Goal: Task Accomplishment & Management: Manage account settings

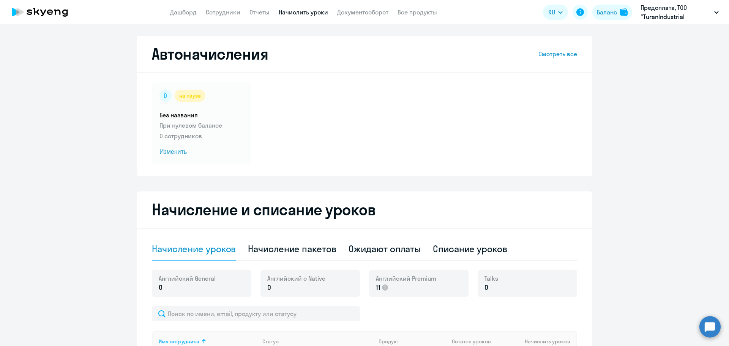
select select "10"
click at [610, 12] on div "Баланс" at bounding box center [607, 12] width 20 height 9
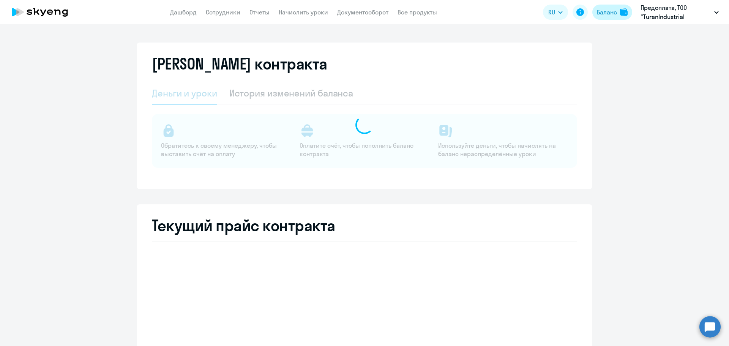
select select "english_adult_not_native_speaker_premium"
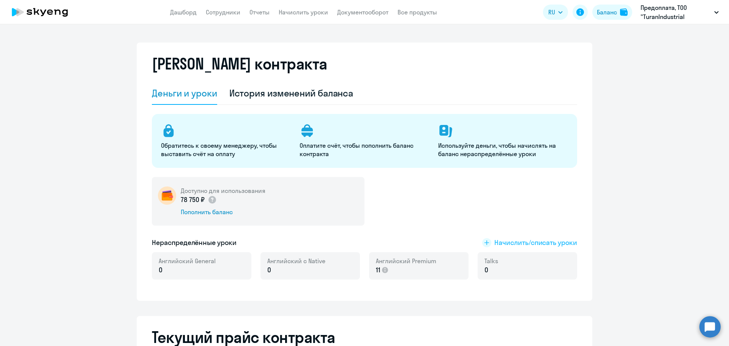
click at [531, 242] on span "Начислить/списать уроки" at bounding box center [535, 243] width 83 height 10
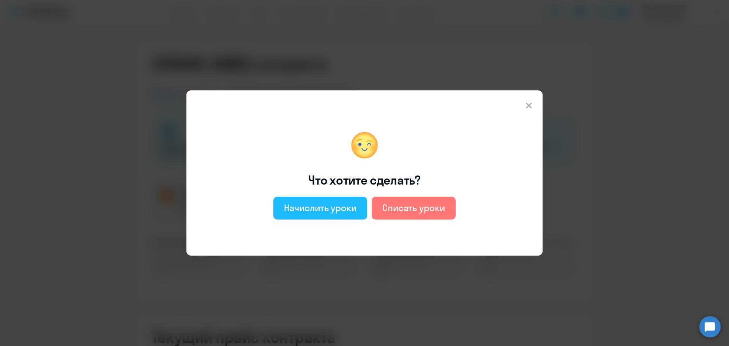
click at [333, 209] on div "Начислить уроки" at bounding box center [320, 208] width 73 height 12
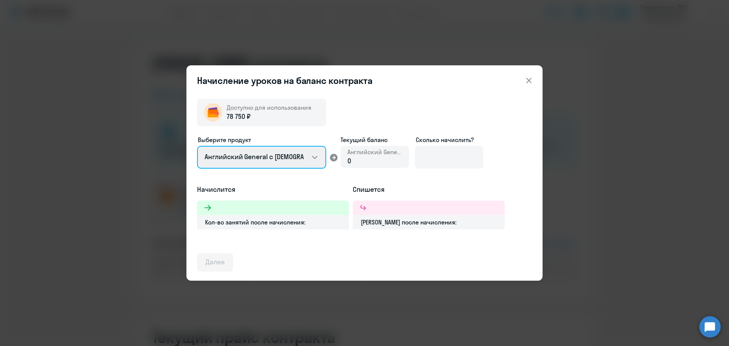
click at [316, 154] on select "Английский General с [DEMOGRAPHIC_DATA] преподавателем Английский General с [DE…" at bounding box center [261, 157] width 129 height 23
select select "english_adult_native_speaker"
click at [197, 146] on select "Английский General с [DEMOGRAPHIC_DATA] преподавателем Английский General с [DE…" at bounding box center [261, 157] width 129 height 23
click at [317, 156] on select "Английский General с [DEMOGRAPHIC_DATA] преподавателем Английский General с [DE…" at bounding box center [261, 157] width 129 height 23
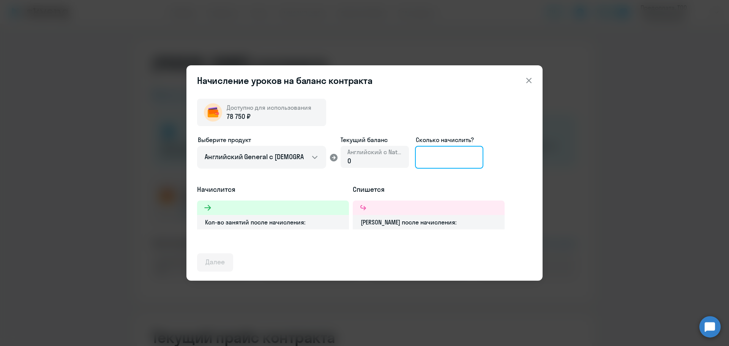
click at [446, 165] on input at bounding box center [449, 157] width 68 height 23
type input "50"
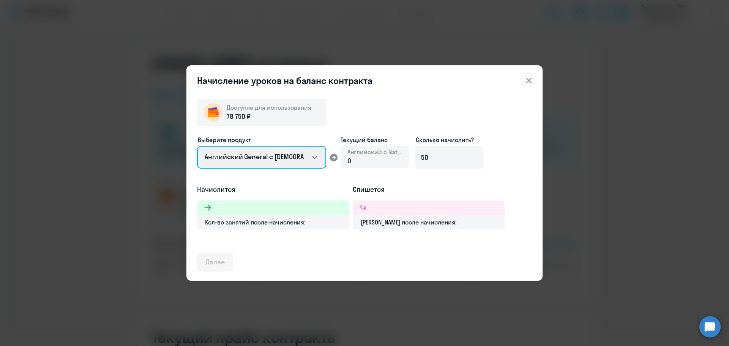
click at [314, 154] on select "Английский General с [DEMOGRAPHIC_DATA] преподавателем Английский General с [DE…" at bounding box center [261, 157] width 129 height 23
select select "english_adult_not_native_speaker_premium"
click at [197, 146] on select "Английский General с [DEMOGRAPHIC_DATA] преподавателем Английский General с [DE…" at bounding box center [261, 157] width 129 height 23
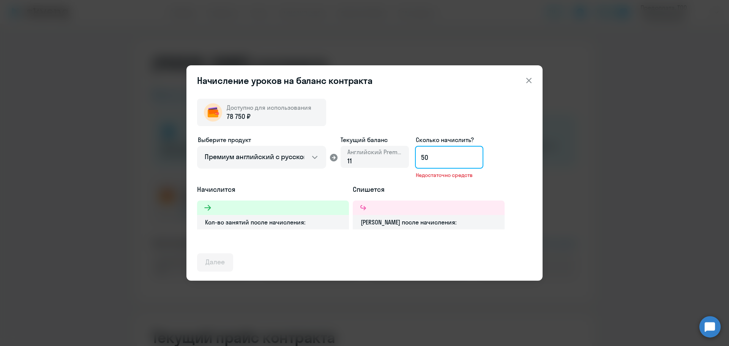
drag, startPoint x: 432, startPoint y: 153, endPoint x: 419, endPoint y: 158, distance: 13.6
click at [419, 158] on input "50" at bounding box center [449, 157] width 68 height 23
type input "40"
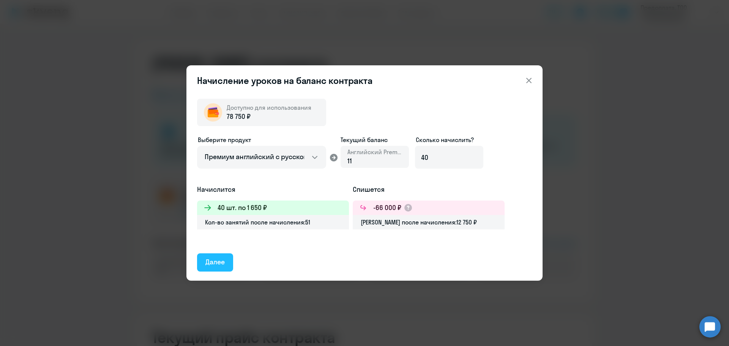
click at [207, 263] on div "Далее" at bounding box center [214, 262] width 19 height 10
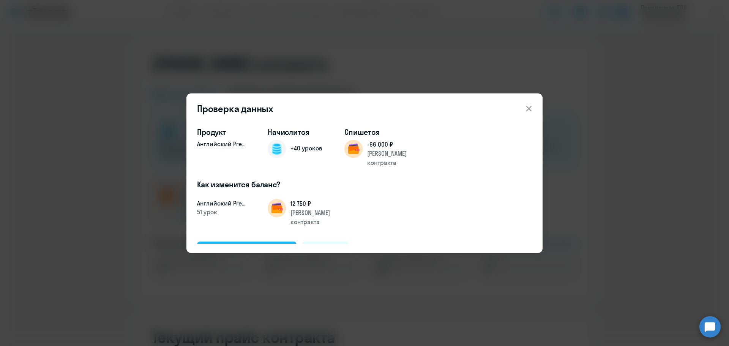
click at [236, 245] on div "Подтвердить и начислить" at bounding box center [246, 250] width 83 height 10
